Goal: Task Accomplishment & Management: Manage account settings

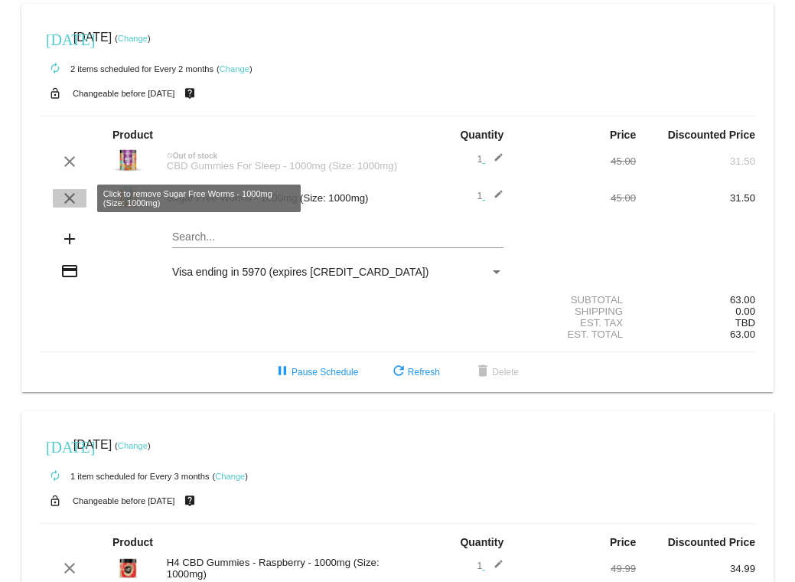
click at [66, 196] on mat-icon "clear" at bounding box center [69, 198] width 18 height 18
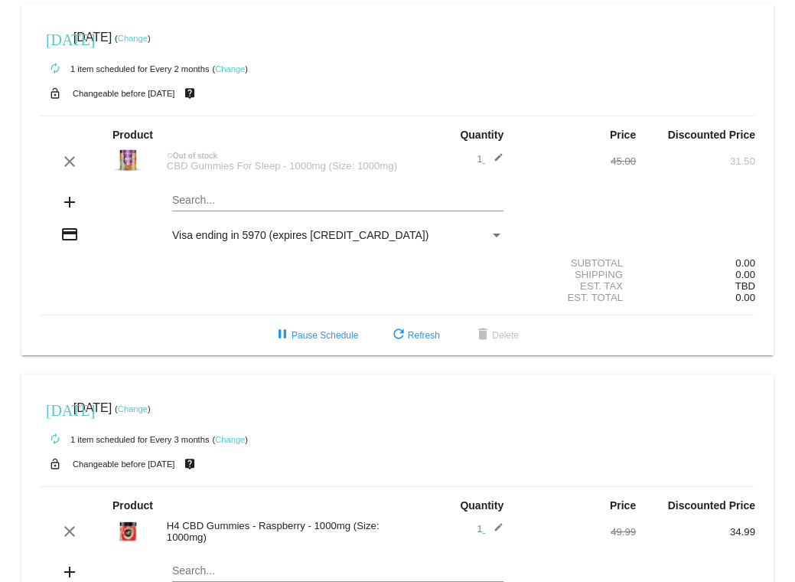
click at [70, 203] on mat-icon "add" at bounding box center [69, 202] width 18 height 18
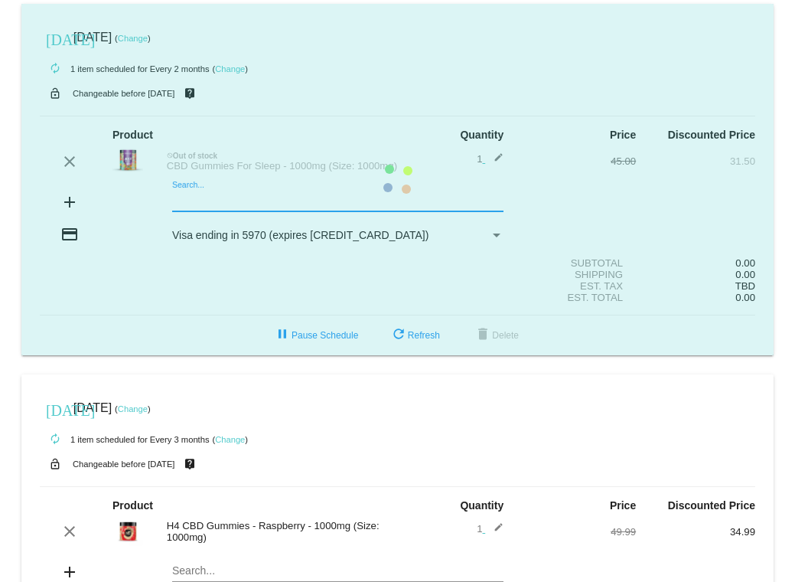
click at [231, 206] on mat-card "[DATE] [DATE] ( Change ) autorenew 1 item scheduled for Every 2 months ( Change…" at bounding box center [397, 179] width 752 height 351
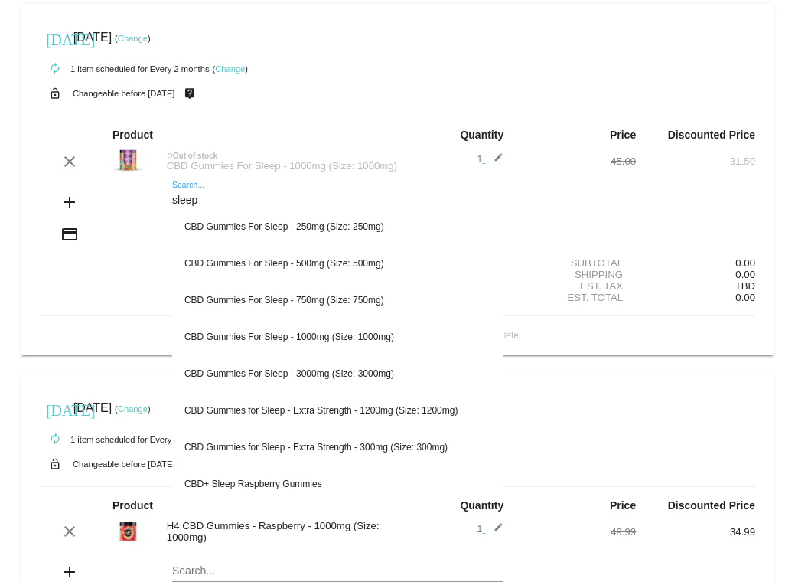
type input "sleep"
click at [70, 205] on mat-icon "add" at bounding box center [69, 202] width 18 height 18
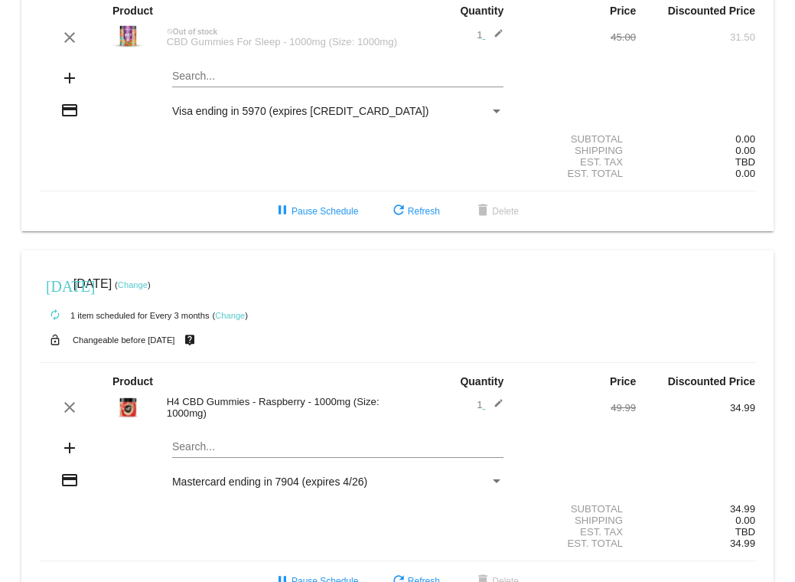
scroll to position [125, 0]
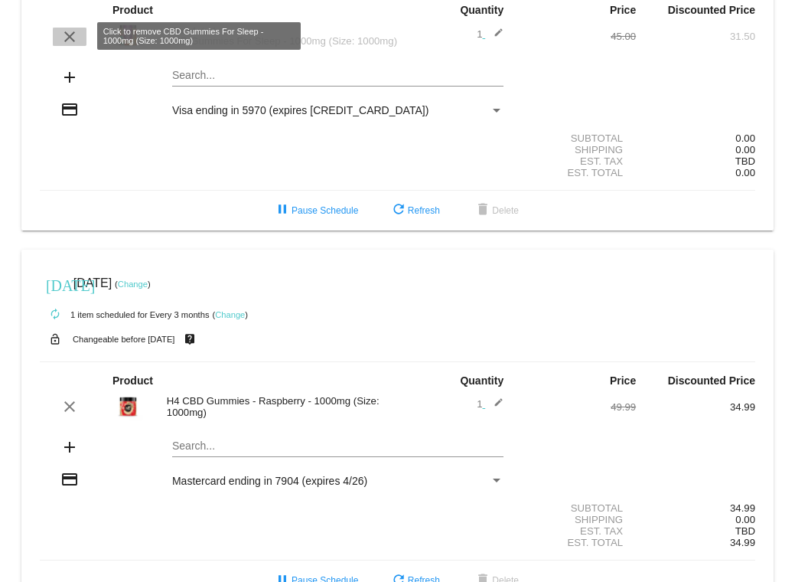
click at [65, 34] on mat-icon "clear" at bounding box center [69, 37] width 18 height 18
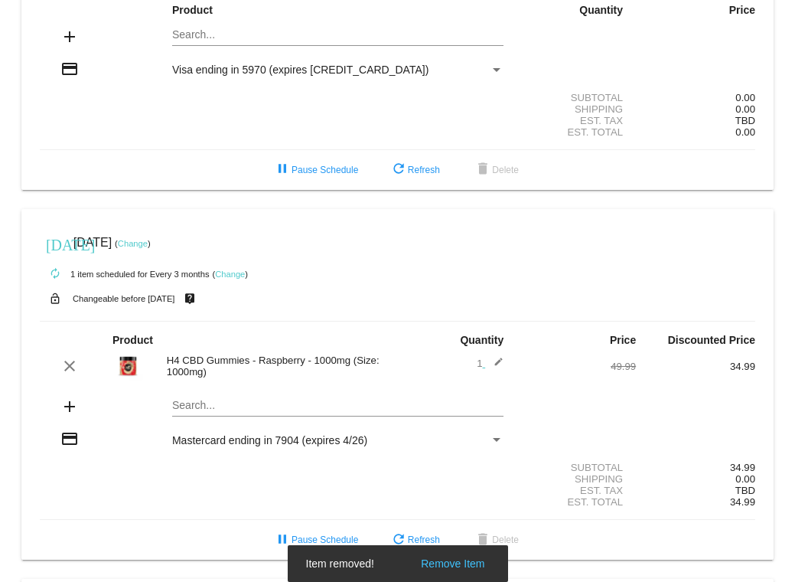
click at [68, 39] on mat-icon "add" at bounding box center [69, 37] width 18 height 18
